Goal: Communication & Community: Answer question/provide support

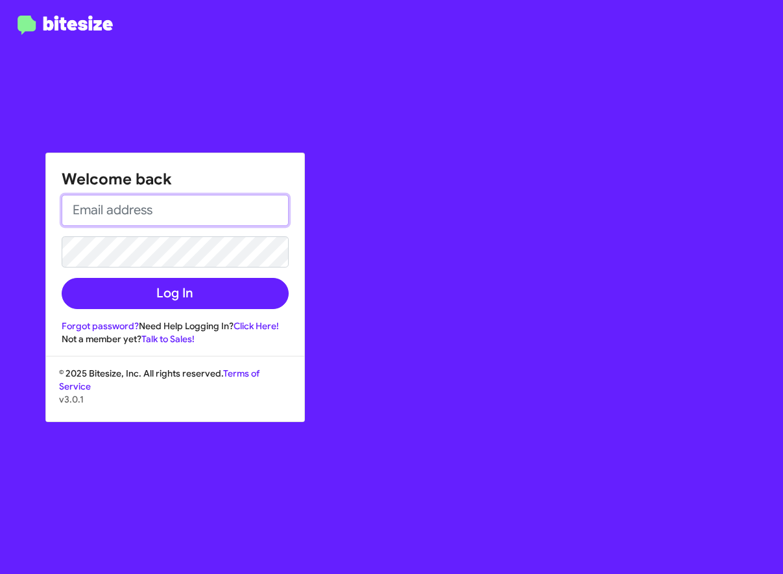
type input "[EMAIL_ADDRESS][DOMAIN_NAME]"
click at [151, 209] on input "[EMAIL_ADDRESS][DOMAIN_NAME]" at bounding box center [175, 210] width 227 height 31
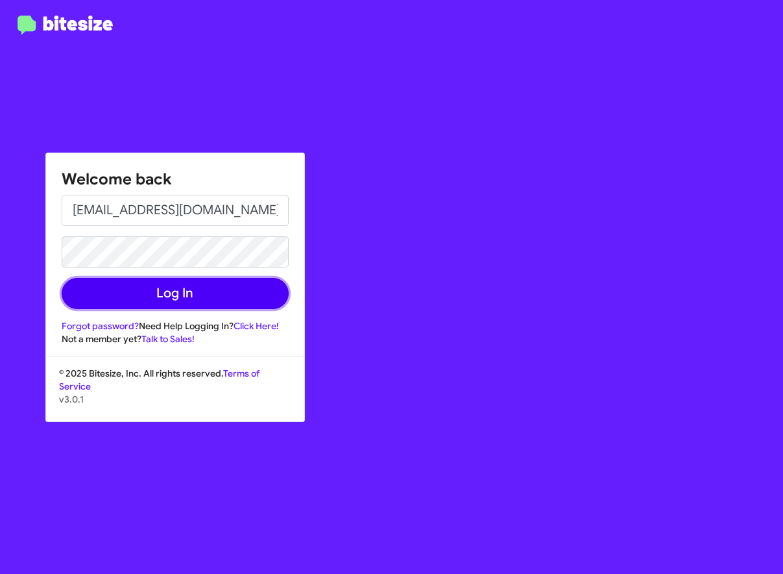
click at [126, 300] on button "Log In" at bounding box center [175, 293] width 227 height 31
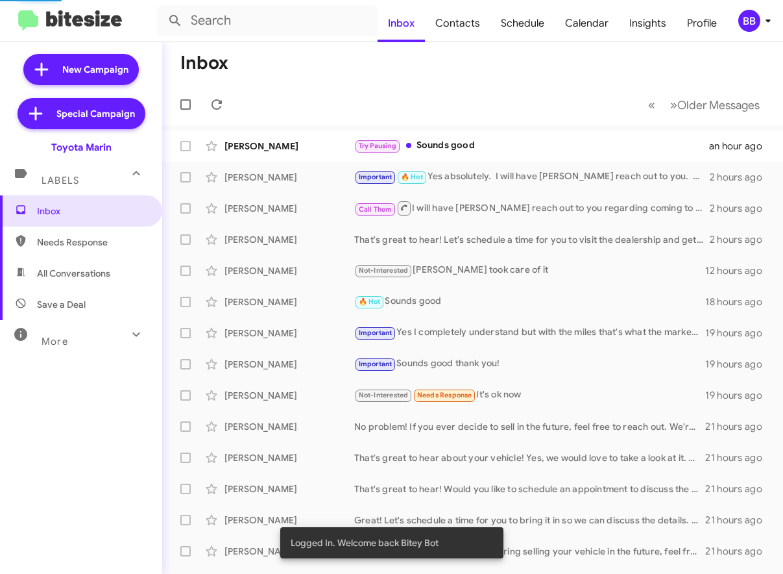
click at [765, 18] on icon at bounding box center [768, 21] width 16 height 16
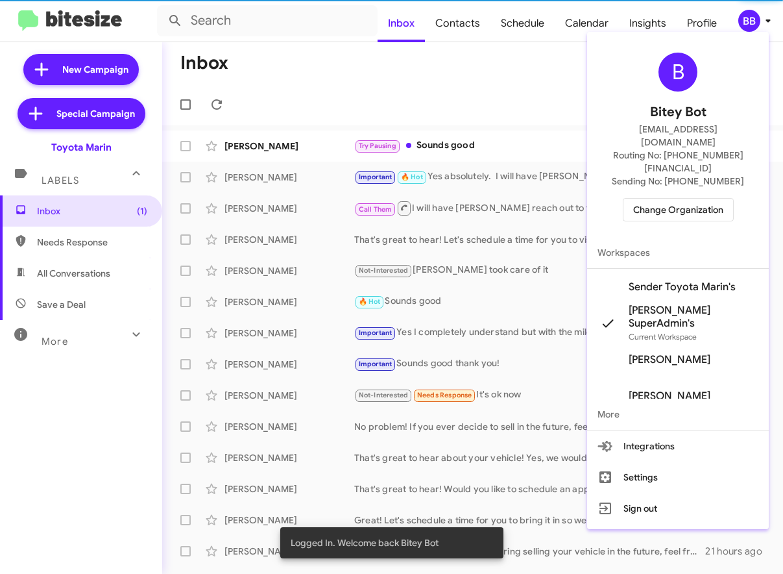
click at [681, 199] on span "Change Organization" at bounding box center [678, 210] width 90 height 22
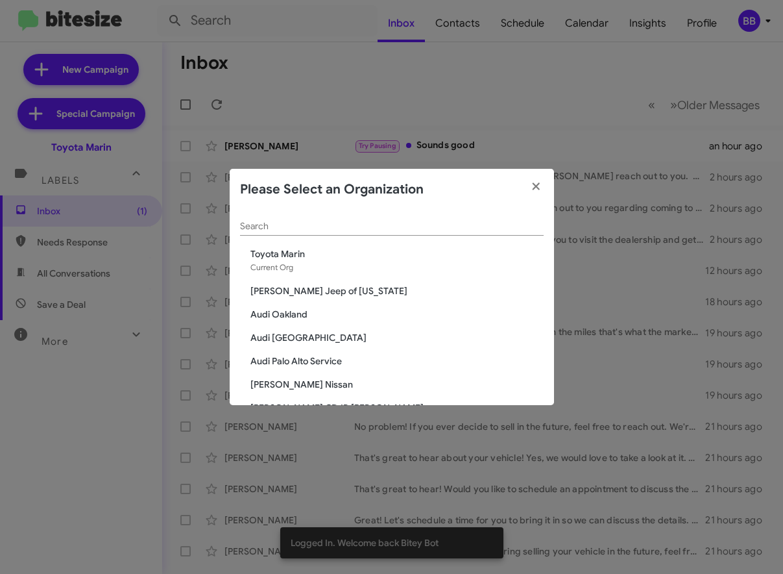
click at [338, 219] on div "Search" at bounding box center [392, 222] width 304 height 25
click at [529, 182] on icon "button" at bounding box center [536, 186] width 15 height 12
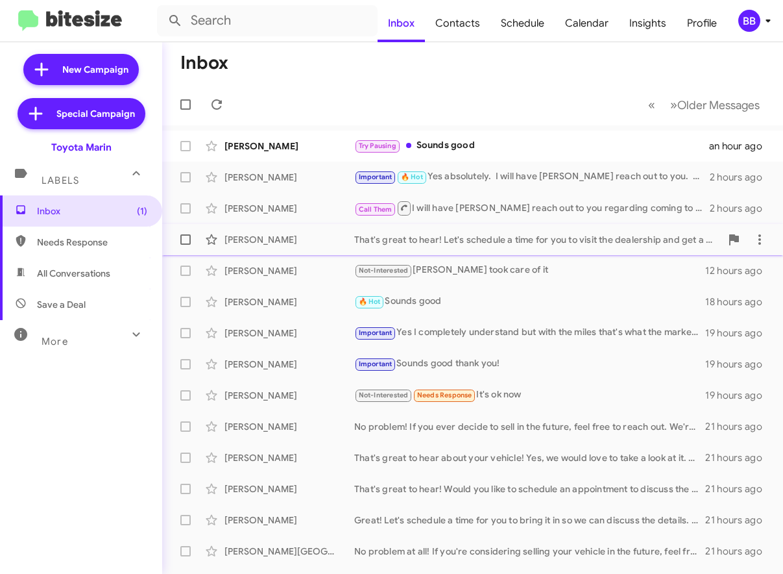
click at [429, 253] on span "[PERSON_NAME] That's great to hear! Let's schedule a time for you to visit the …" at bounding box center [472, 239] width 621 height 31
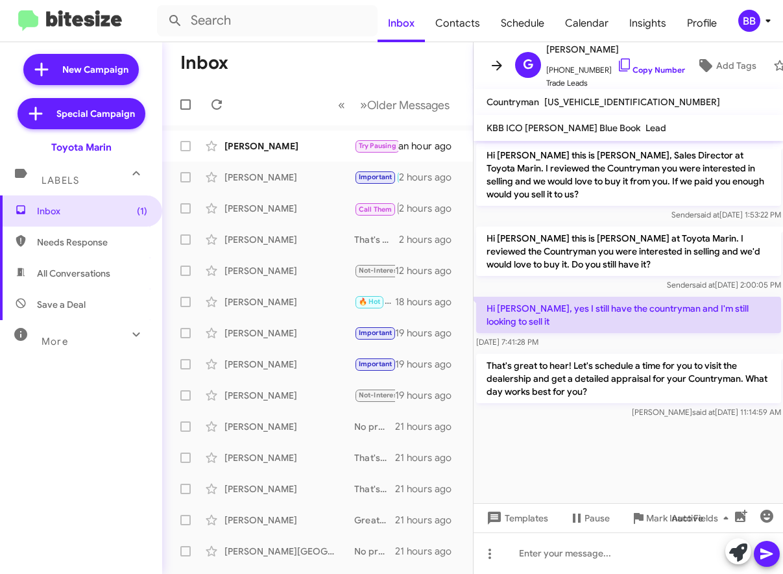
click at [498, 62] on icon at bounding box center [497, 65] width 10 height 10
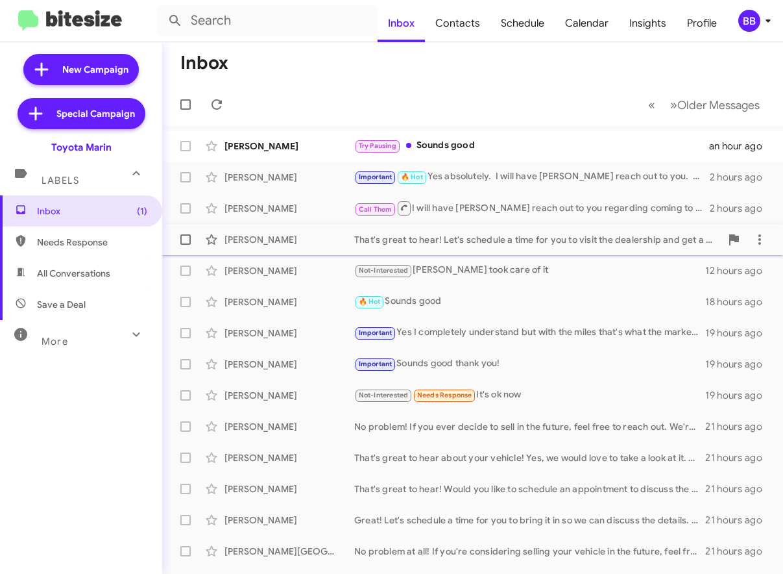
click at [480, 238] on div "That's great to hear! Let's schedule a time for you to visit the dealership and…" at bounding box center [537, 239] width 367 height 13
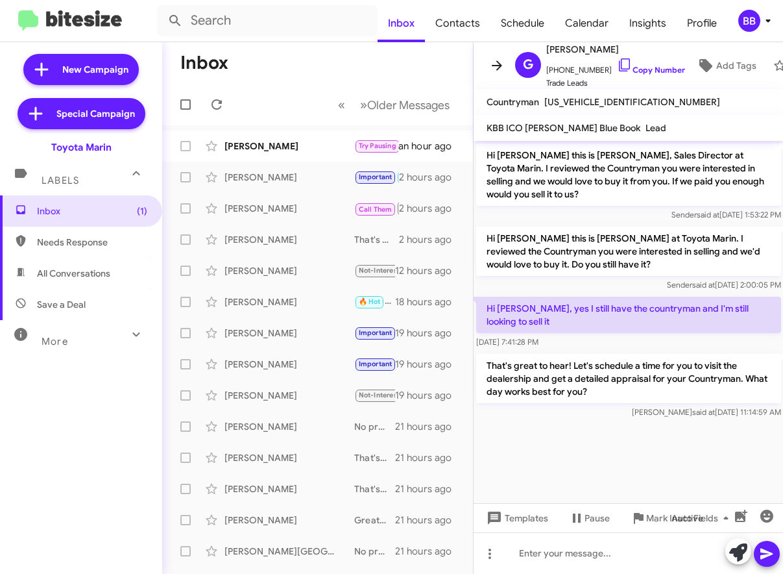
click at [498, 69] on icon at bounding box center [497, 66] width 16 height 16
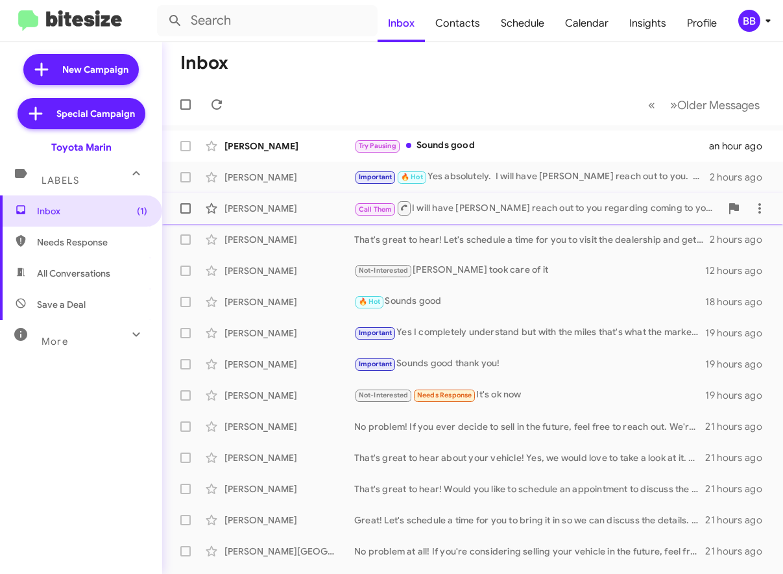
click at [473, 202] on div "Call Them I will have [PERSON_NAME] reach out to you regarding coming to you. T…" at bounding box center [537, 208] width 367 height 16
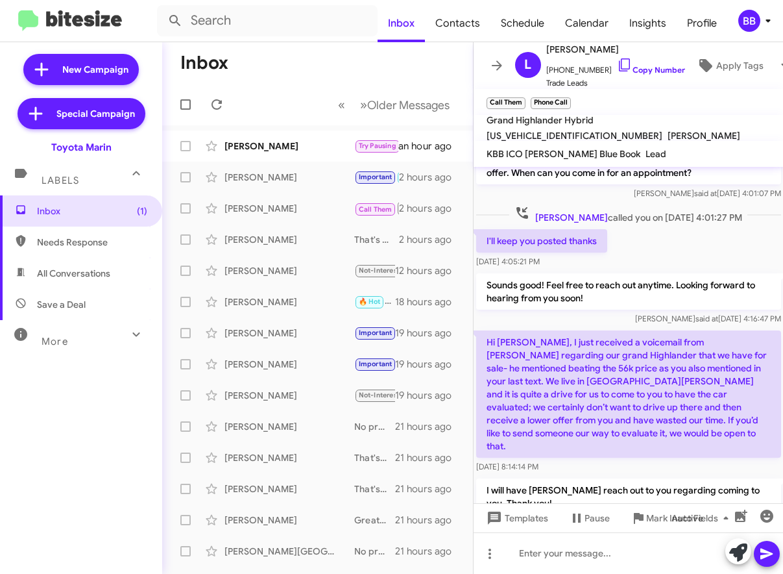
scroll to position [267, 0]
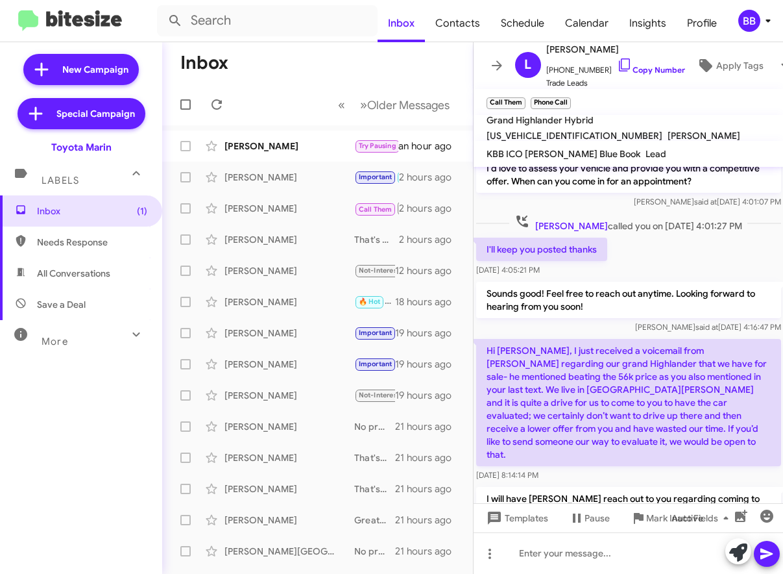
click at [594, 379] on p "Hi [PERSON_NAME], I just received a voicemail from [PERSON_NAME] regarding our …" at bounding box center [628, 402] width 305 height 127
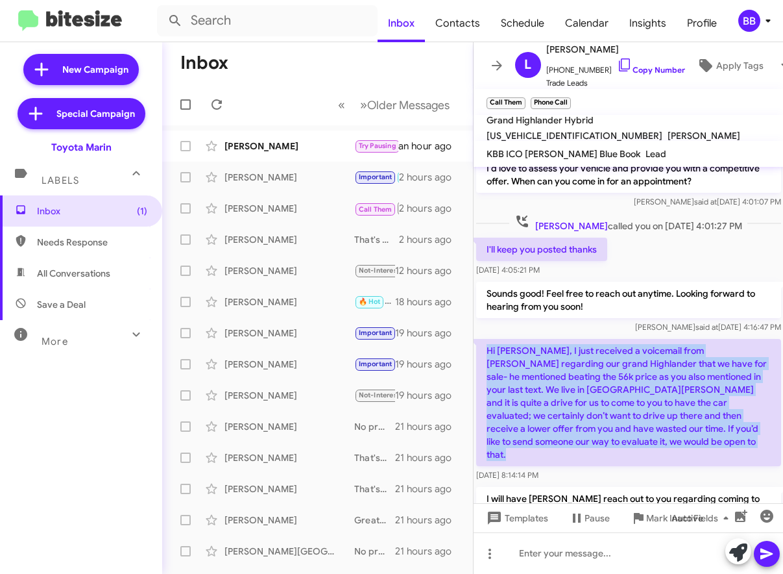
click at [594, 379] on p "Hi [PERSON_NAME], I just received a voicemail from [PERSON_NAME] regarding our …" at bounding box center [628, 402] width 305 height 127
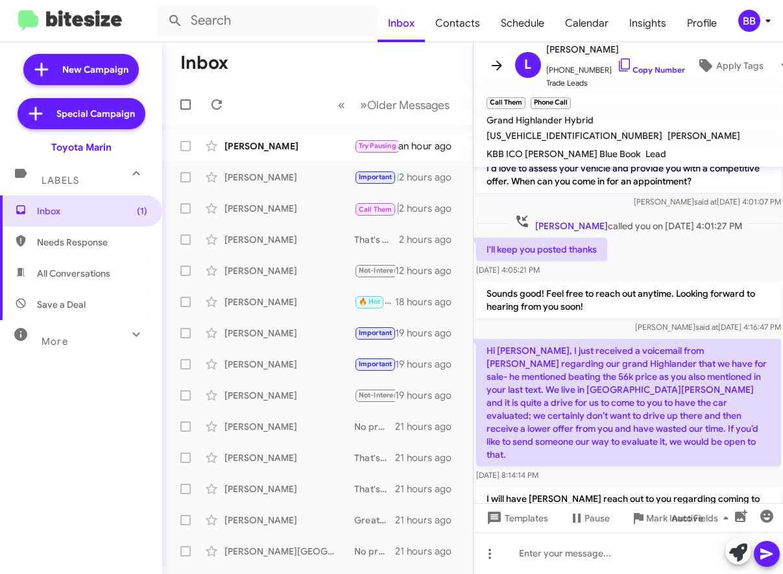
click at [496, 67] on icon at bounding box center [497, 66] width 16 height 16
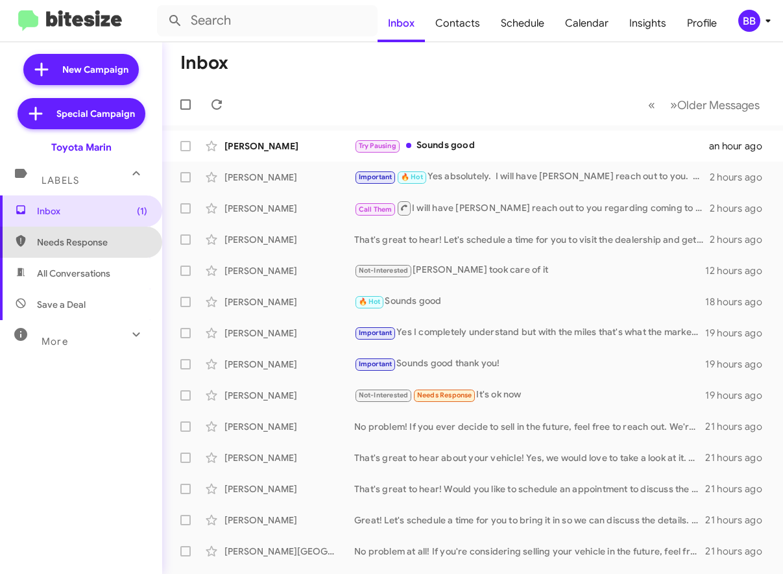
click at [63, 241] on span "Needs Response" at bounding box center [92, 242] width 110 height 13
type input "in:needs-response"
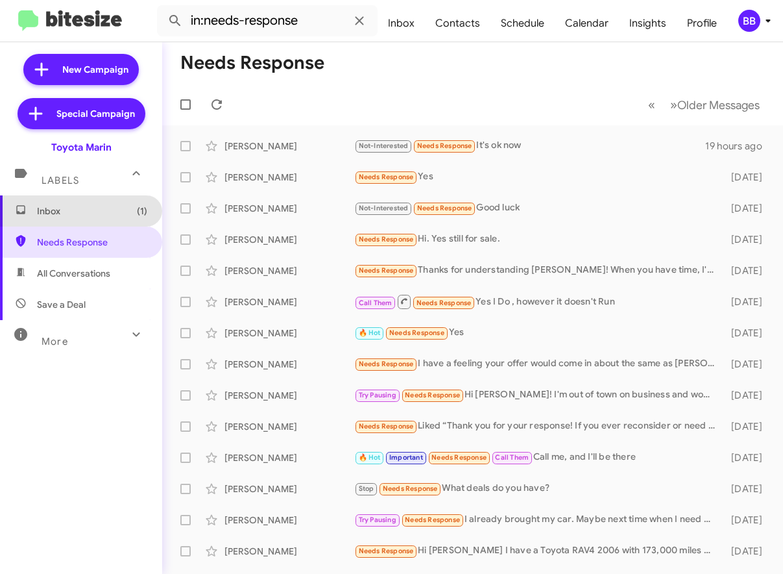
click at [55, 204] on span "Inbox (1)" at bounding box center [81, 210] width 162 height 31
